Goal: Book appointment/travel/reservation

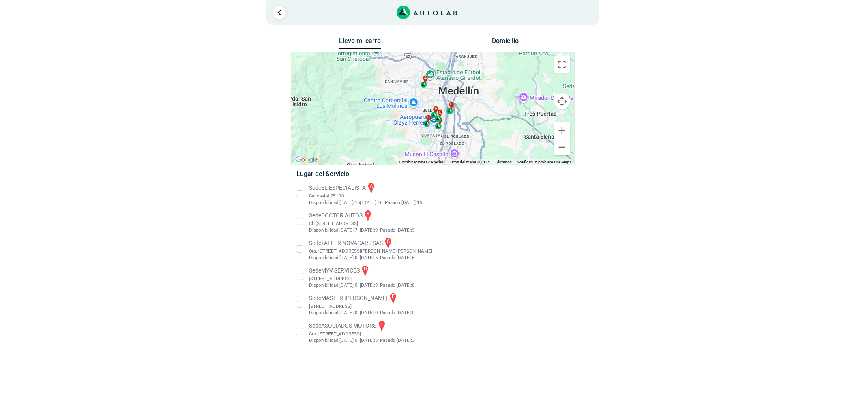
click at [323, 193] on li "Sede EL ESPECIALISTA a Calle 44 # 75 - 70 Disponibilidad [DATE]: 16 | [DATE]: 1…" at bounding box center [432, 194] width 284 height 24
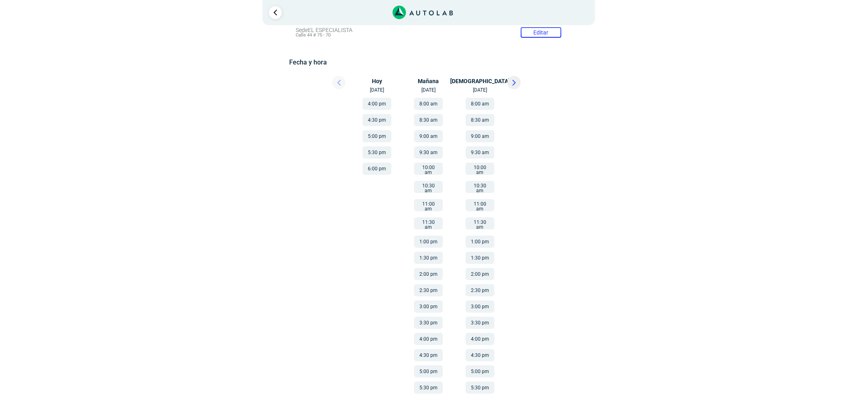
scroll to position [116, 0]
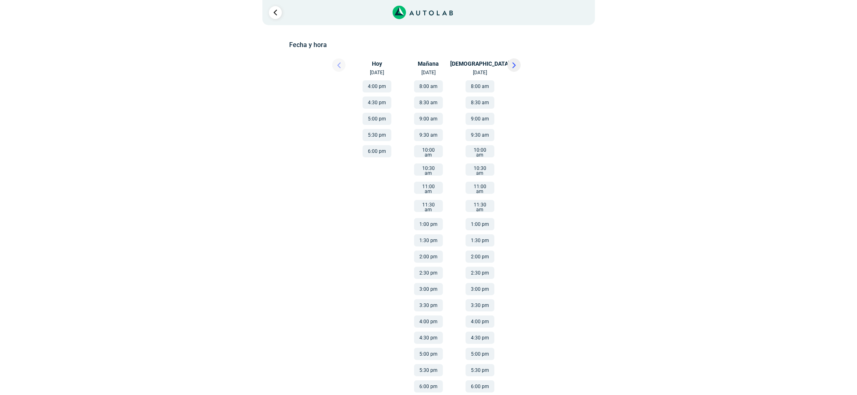
click at [513, 64] on icon at bounding box center [514, 65] width 2 height 5
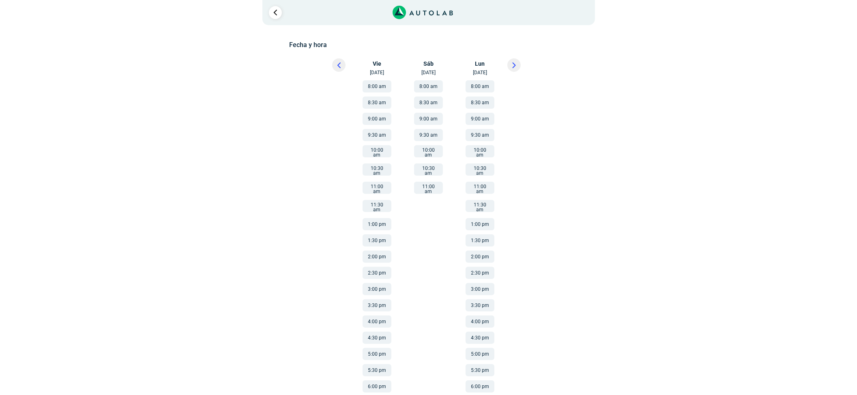
click at [432, 126] on li "9:30 am" at bounding box center [428, 133] width 49 height 16
click at [432, 119] on button "9:00 am" at bounding box center [428, 119] width 29 height 12
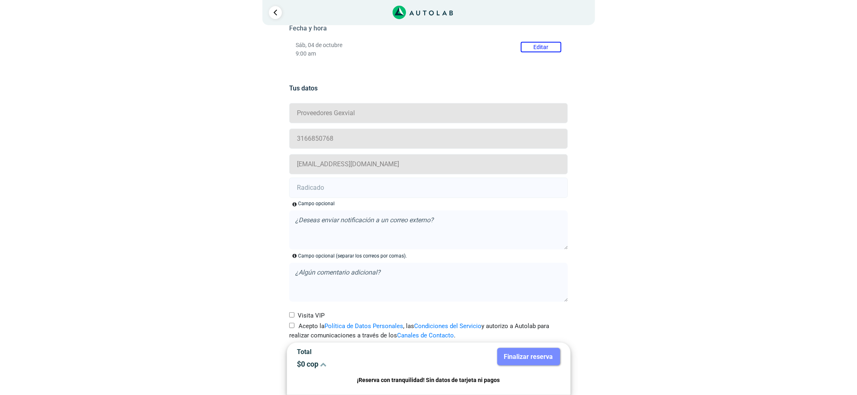
scroll to position [147, 0]
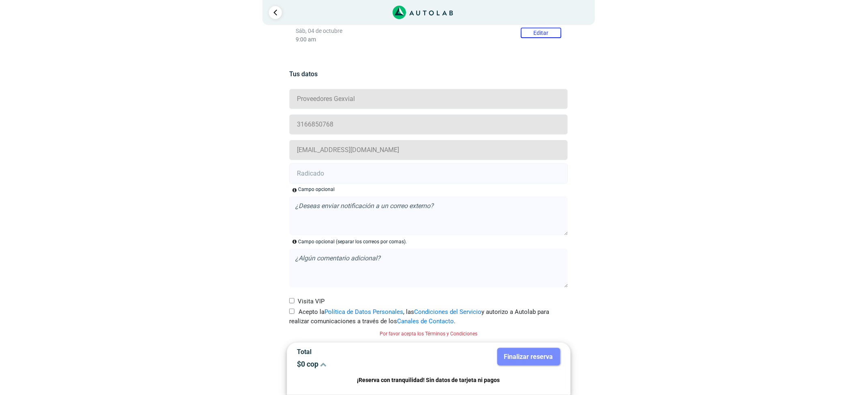
click at [421, 177] on input "text" at bounding box center [428, 173] width 279 height 20
paste input "21013727"
type input "21013727"
click at [294, 313] on label "Acepto la Política de Datos Personales , las Condiciones del Servicio y autoriz…" at bounding box center [428, 316] width 279 height 18
click at [294, 313] on input "Acepto la Política de Datos Personales , las Condiciones del Servicio y autoriz…" at bounding box center [291, 311] width 5 height 5
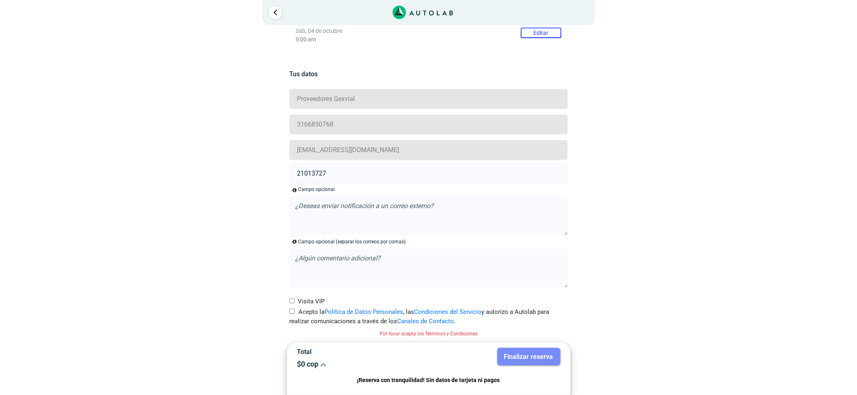
checkbox input "true"
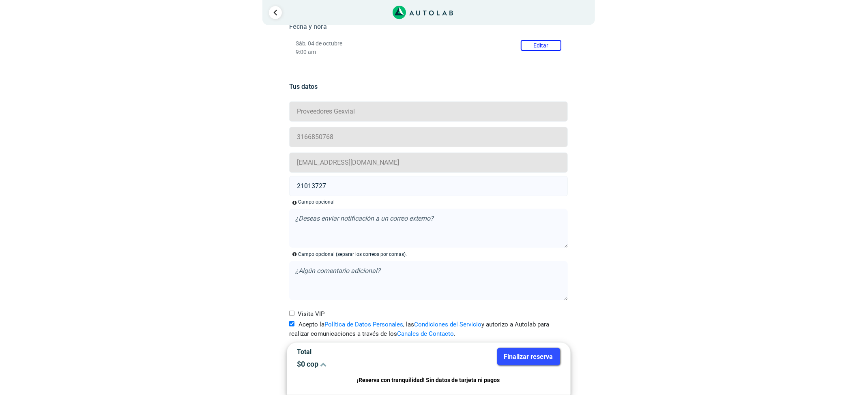
scroll to position [136, 0]
click at [528, 353] on button "Finalizar reserva" at bounding box center [528, 356] width 63 height 17
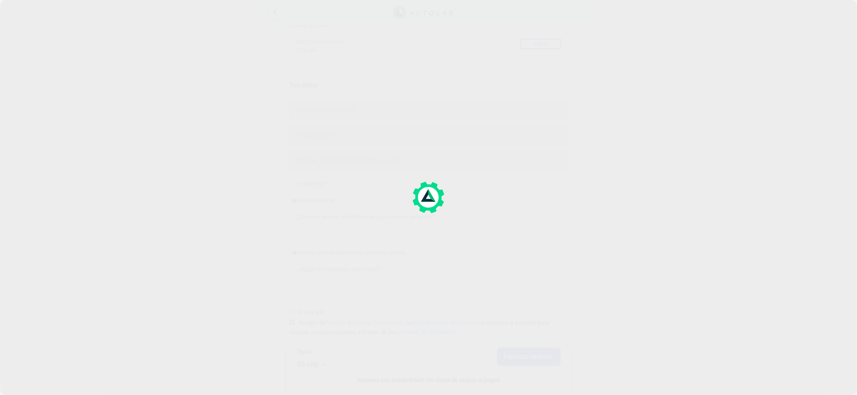
scroll to position [0, 0]
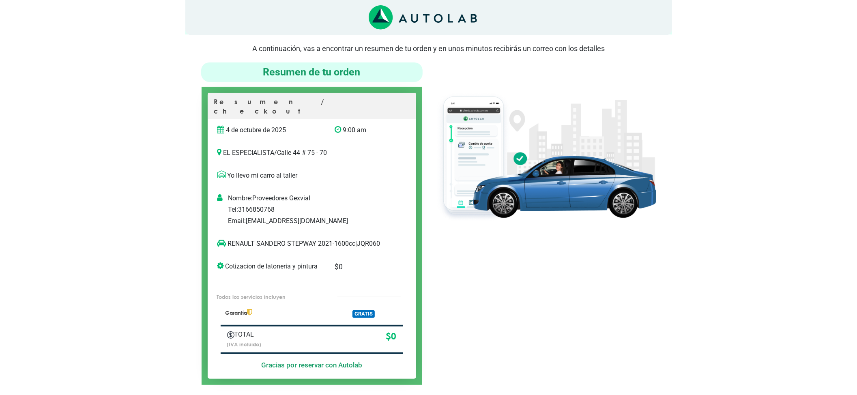
scroll to position [54, 0]
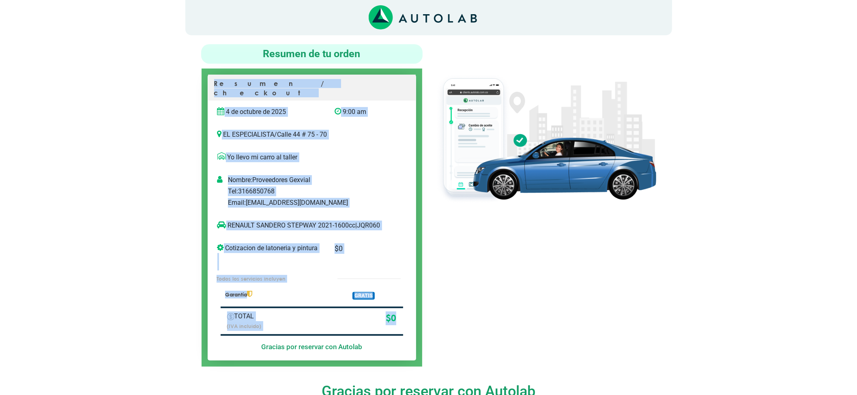
drag, startPoint x: 203, startPoint y: 71, endPoint x: 397, endPoint y: 293, distance: 294.9
click at [399, 299] on div "Resumen / checkout [DATE] 9:00 am EL ESPECIALISTA /" at bounding box center [312, 218] width 221 height 298
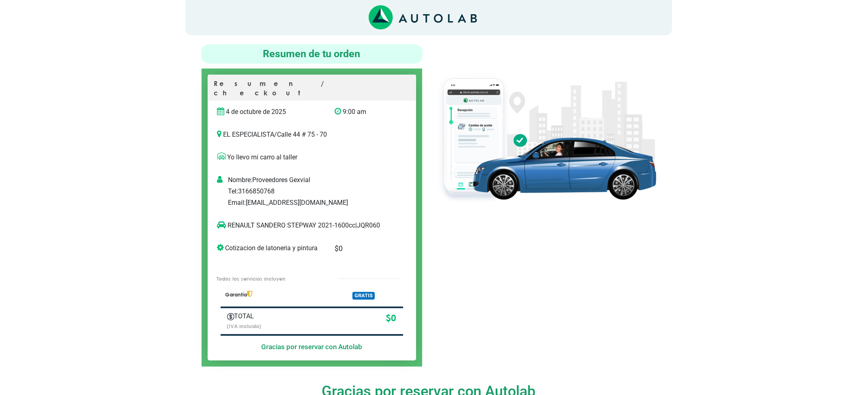
click at [513, 282] on div at bounding box center [546, 205] width 234 height 322
